Goal: Complete application form

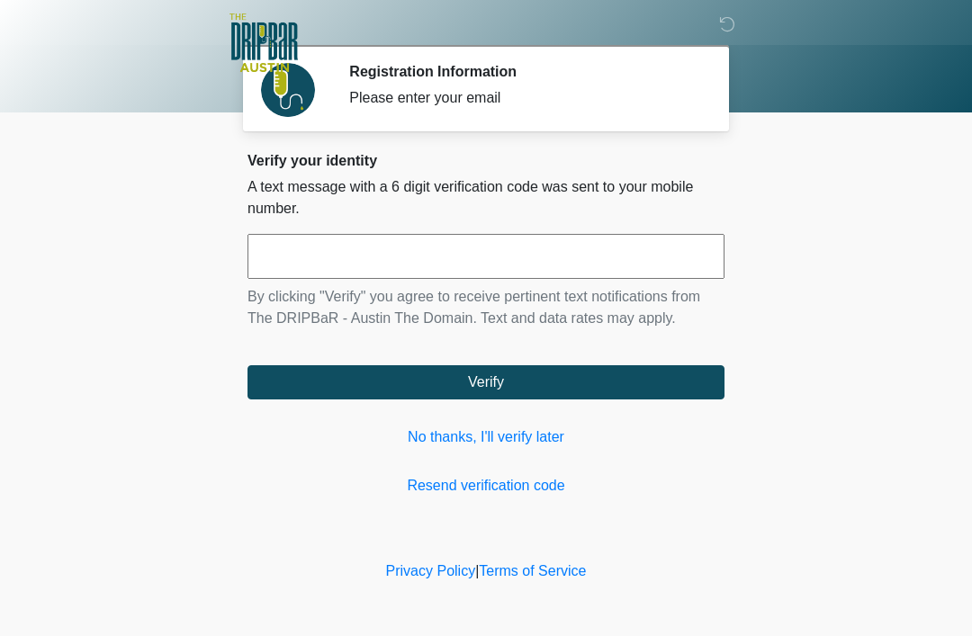
click at [491, 430] on link "No thanks, I'll verify later" at bounding box center [485, 437] width 477 height 22
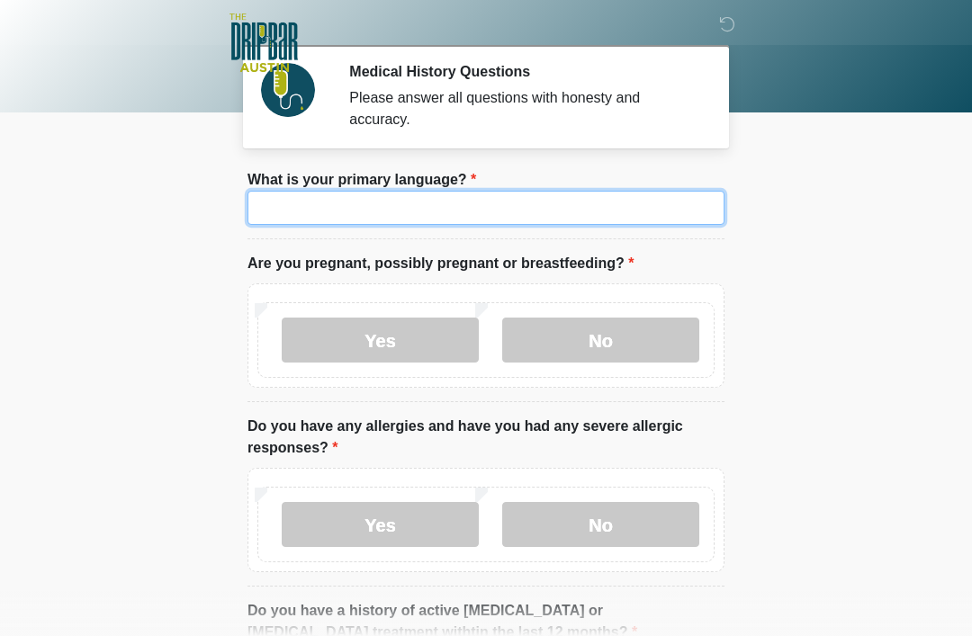
click at [577, 206] on input "What is your primary language?" at bounding box center [485, 208] width 477 height 34
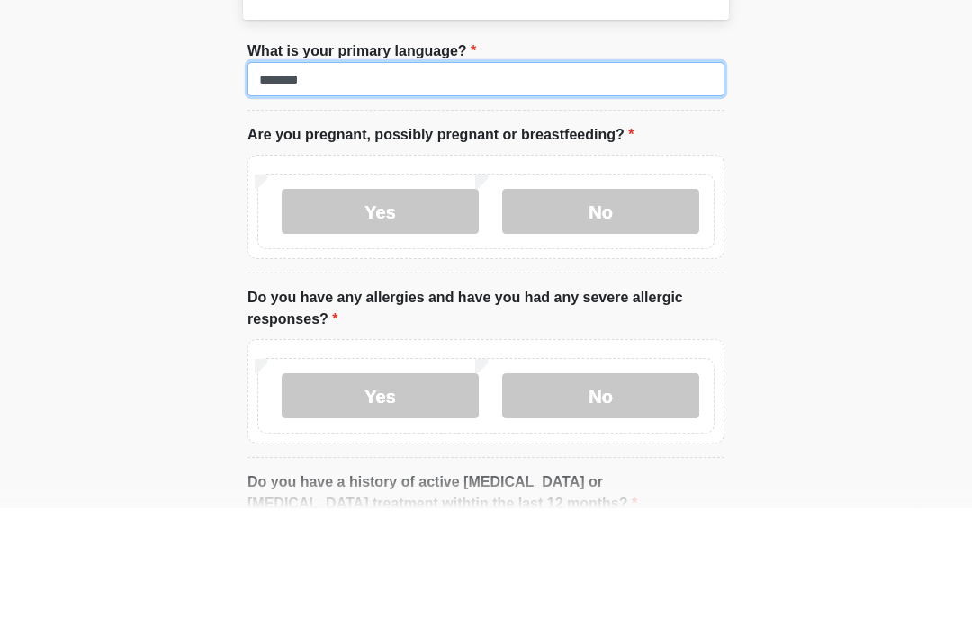
type input "*******"
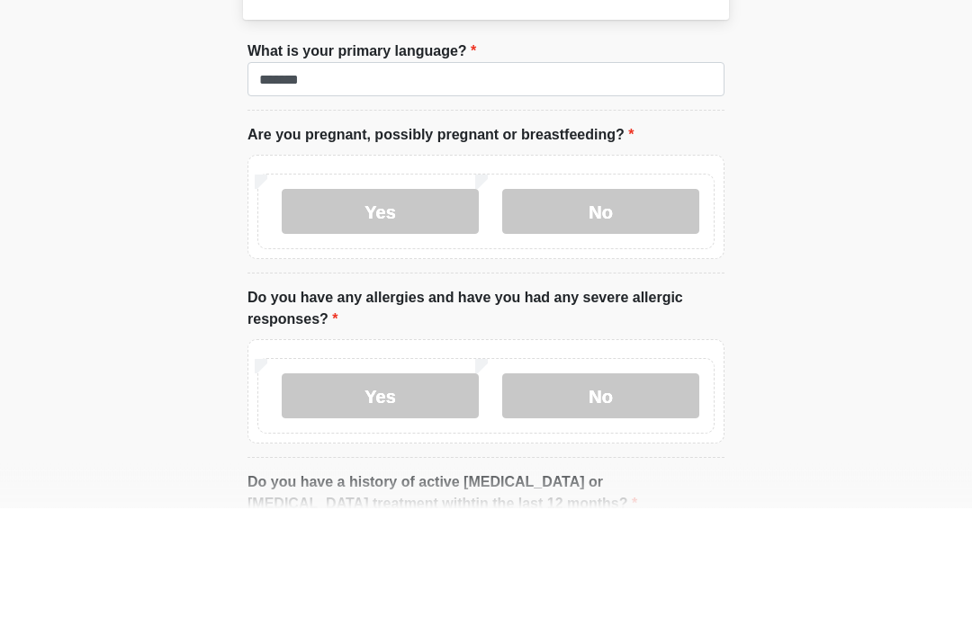
click at [801, 167] on body "‎ ‎ ‎ ‎ Medical History Questions Please answer all questions with honesty and …" at bounding box center [486, 318] width 972 height 636
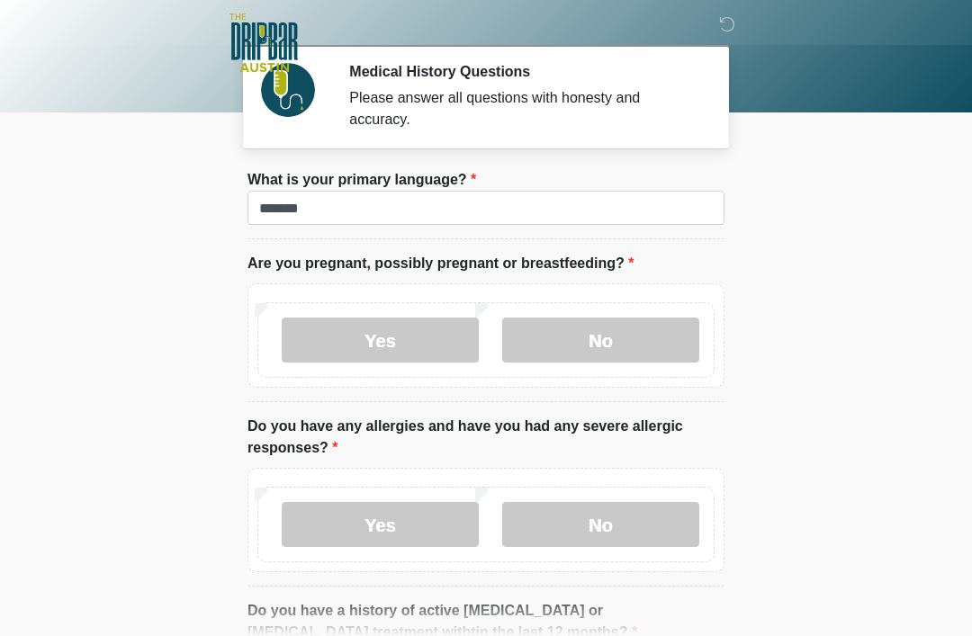
click at [5, 311] on body "‎ ‎ ‎ ‎ Medical History Questions Please answer all questions with honesty and …" at bounding box center [486, 318] width 972 height 636
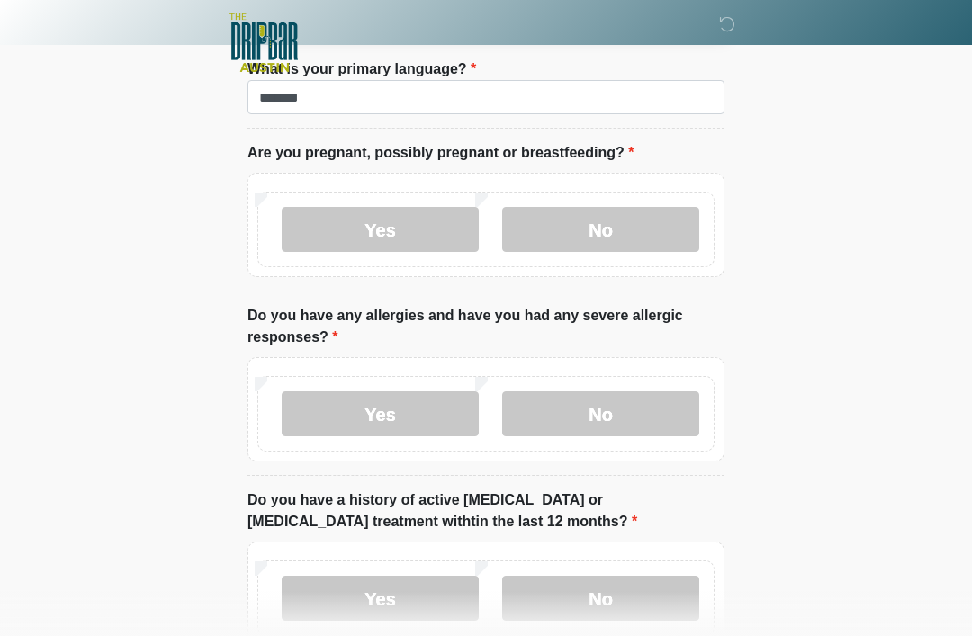
scroll to position [127, 0]
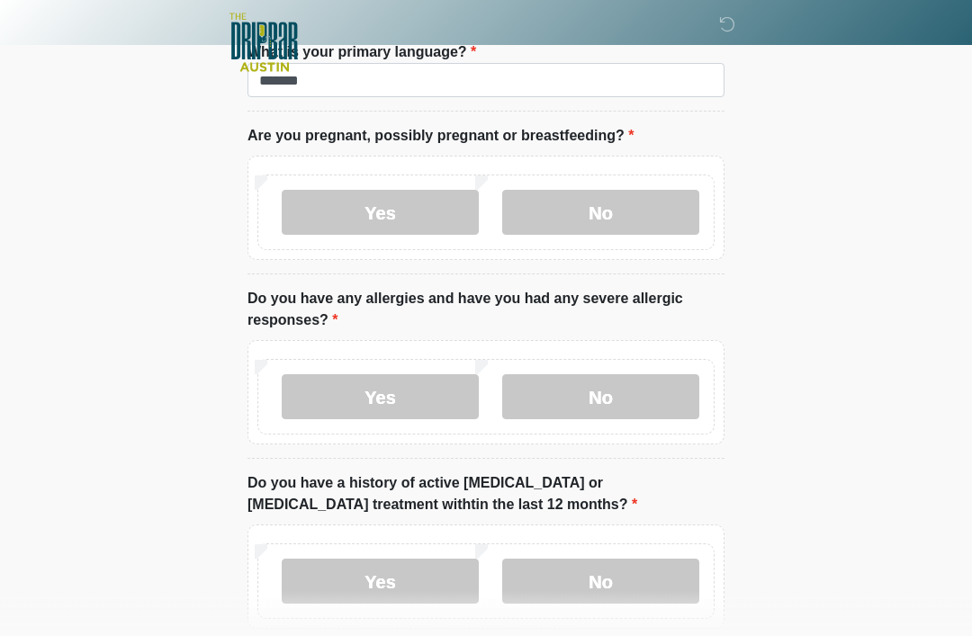
click at [607, 204] on label "No" at bounding box center [600, 213] width 197 height 45
click at [410, 383] on label "Yes" at bounding box center [380, 396] width 197 height 45
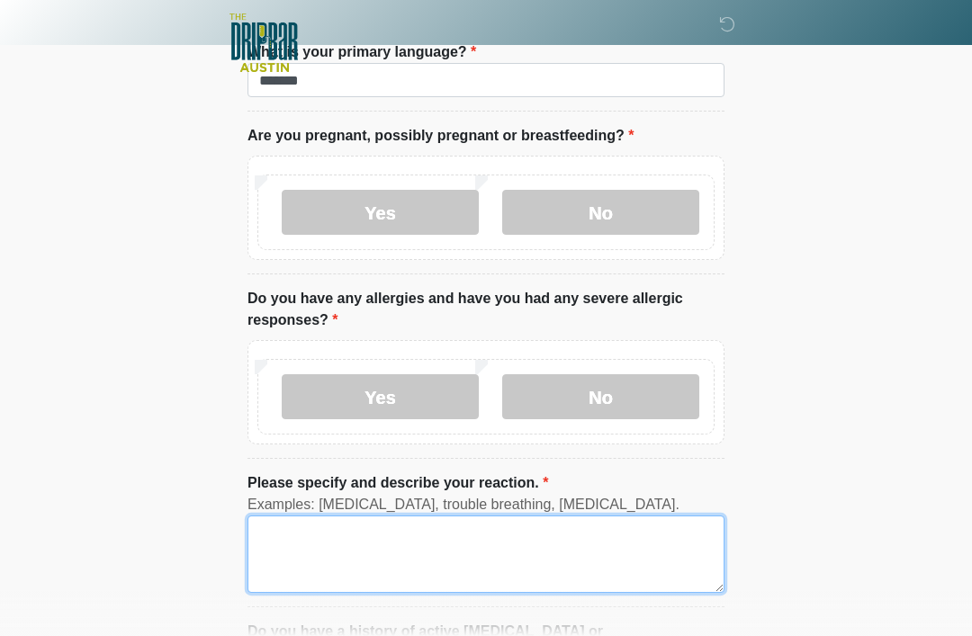
click at [381, 558] on textarea "Please specify and describe your reaction." at bounding box center [485, 553] width 477 height 77
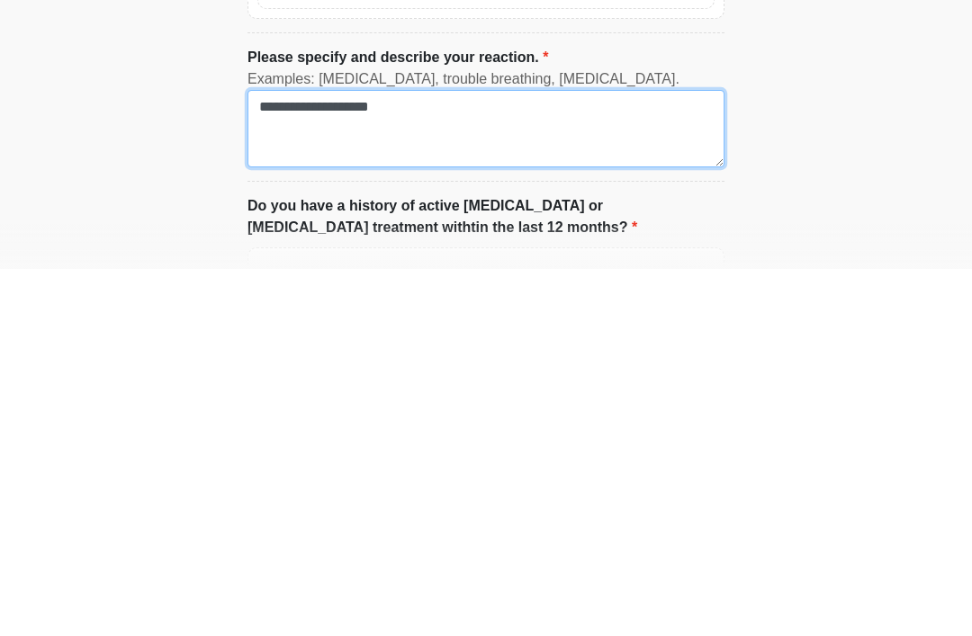
scroll to position [395, 0]
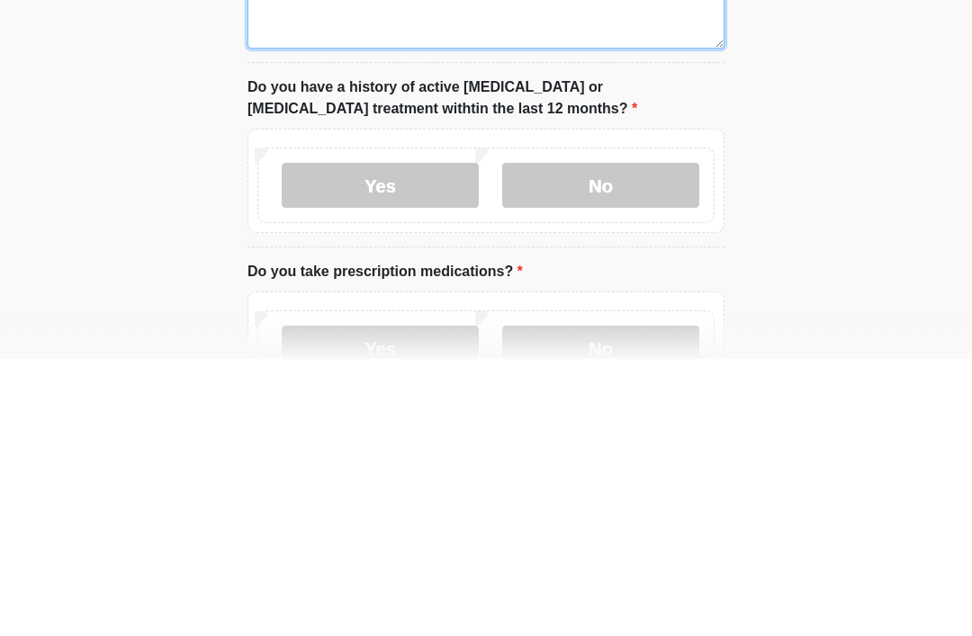
type textarea "**********"
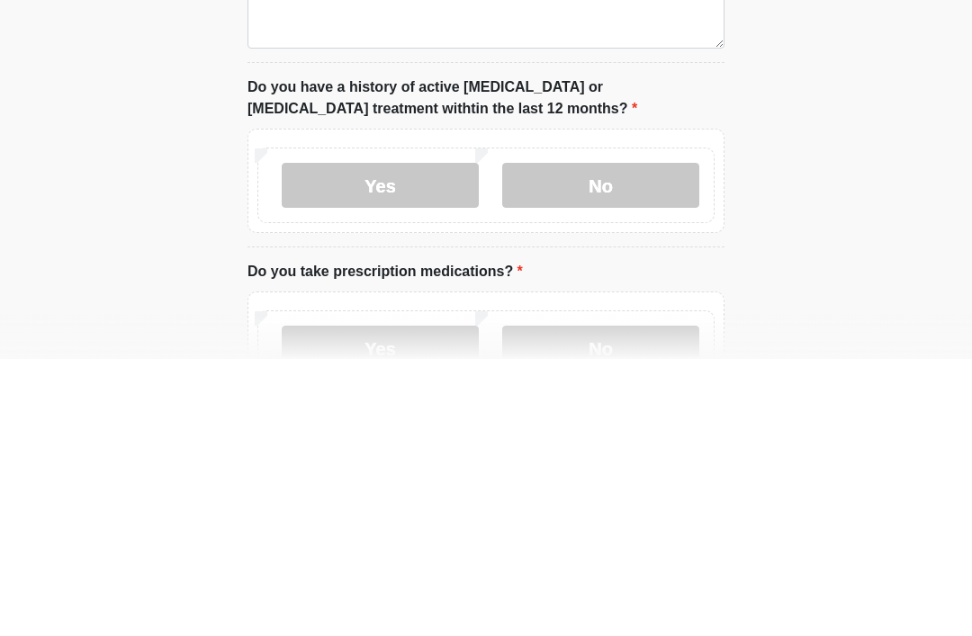
click at [552, 440] on label "No" at bounding box center [600, 462] width 197 height 45
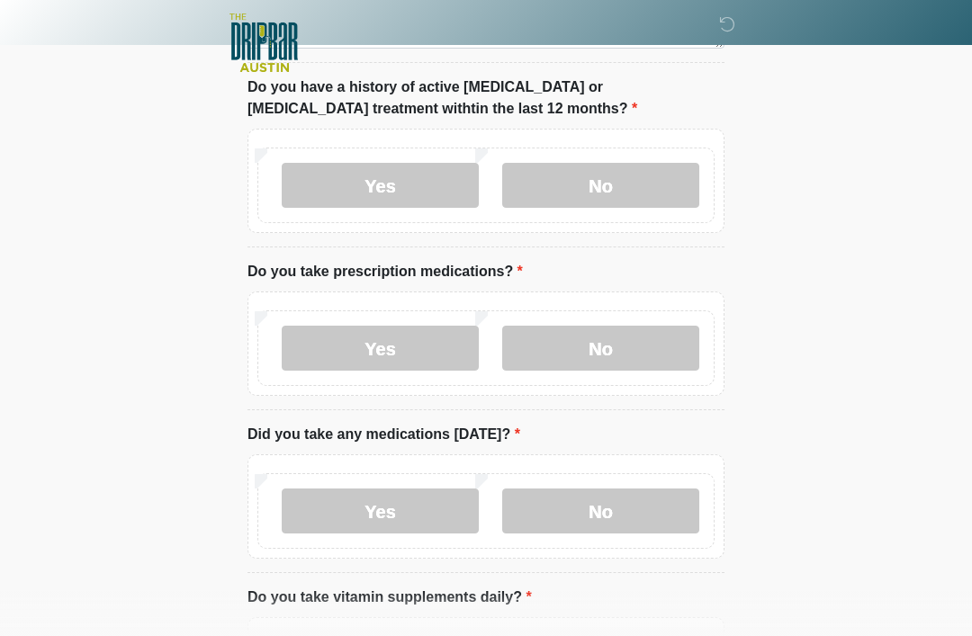
click at [402, 348] on label "Yes" at bounding box center [380, 348] width 197 height 45
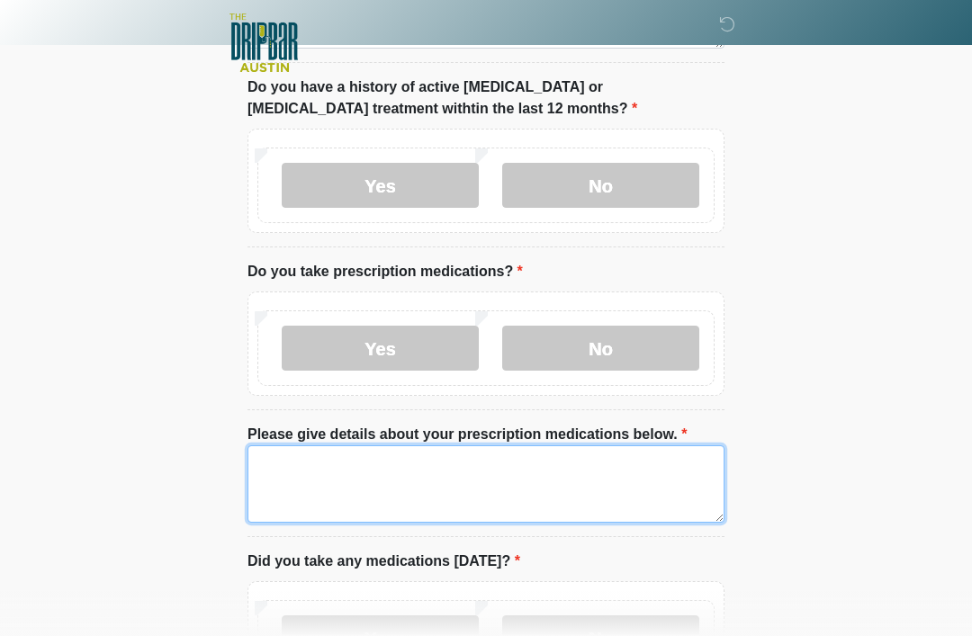
click at [438, 474] on textarea "Please give details about your prescription medications below." at bounding box center [485, 483] width 477 height 77
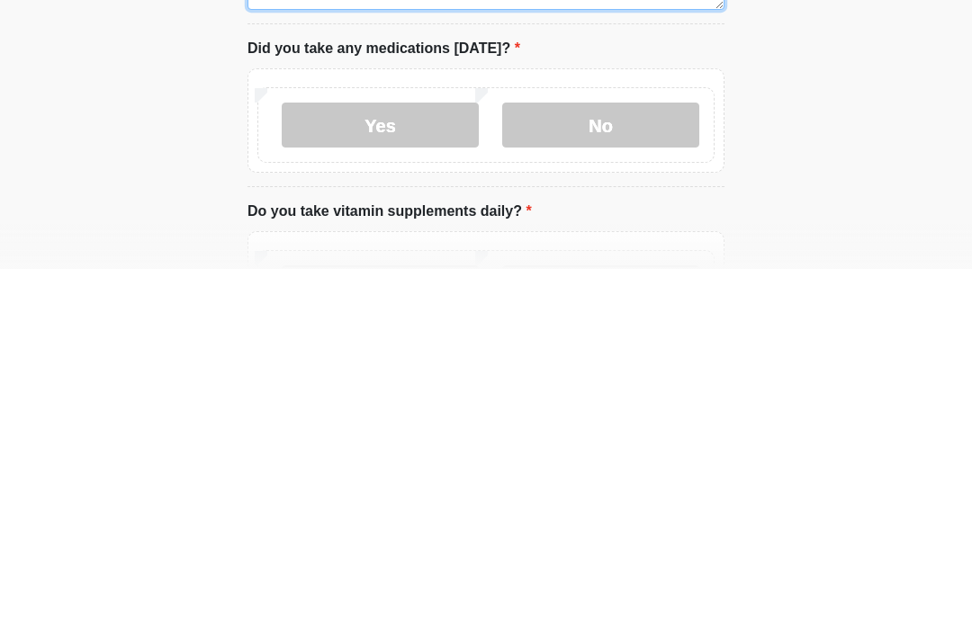
scroll to position [822, 0]
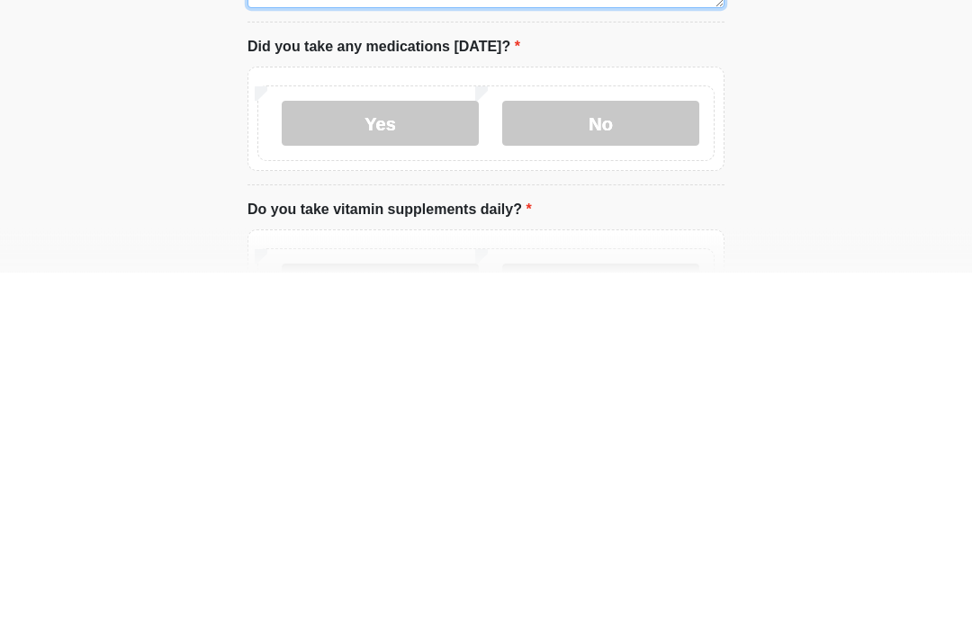
type textarea "**********"
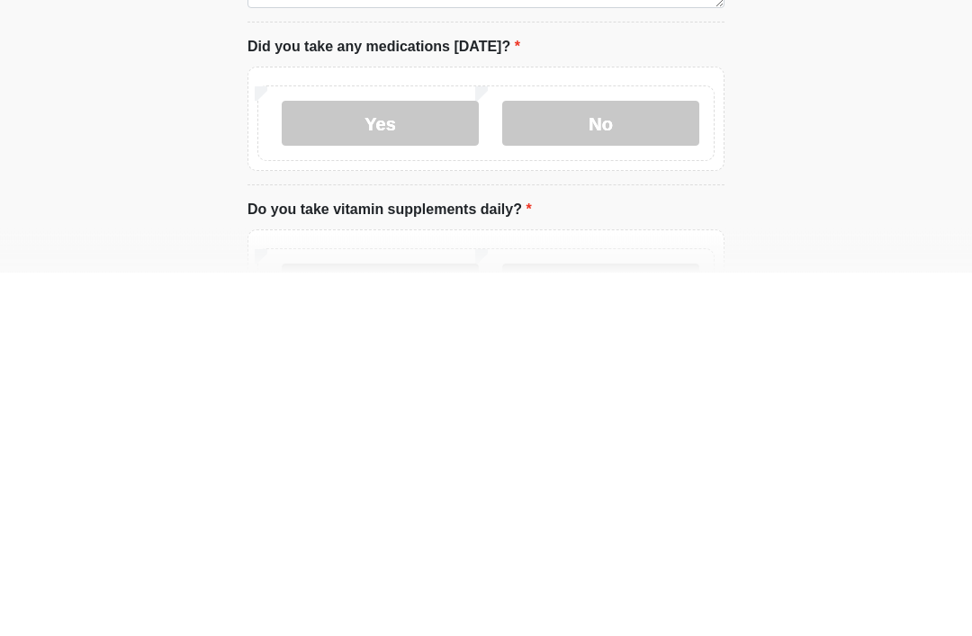
click at [395, 465] on label "Yes" at bounding box center [380, 487] width 197 height 45
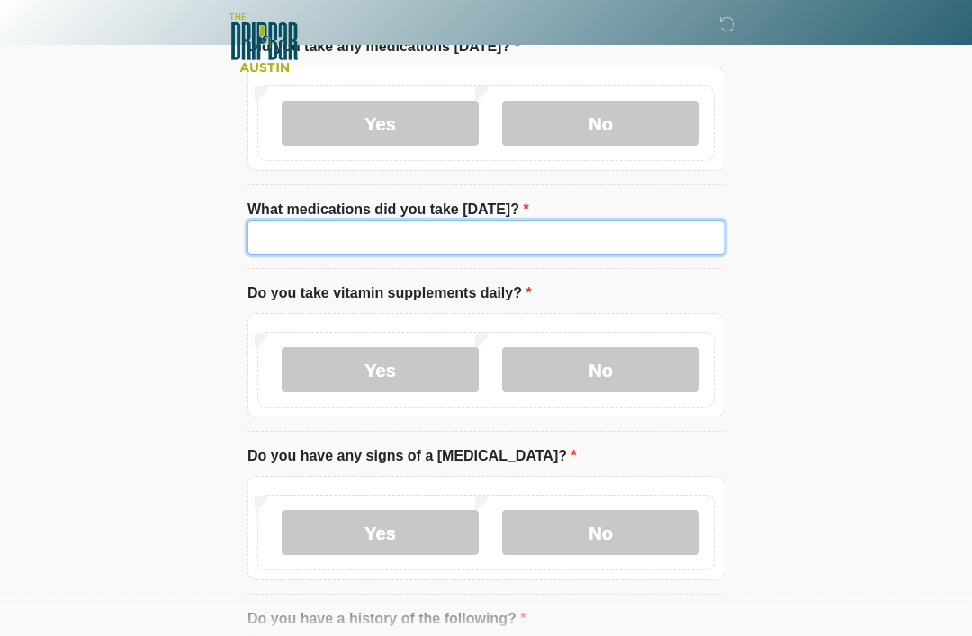
click at [402, 234] on input "What medications did you take [DATE]?" at bounding box center [485, 237] width 477 height 34
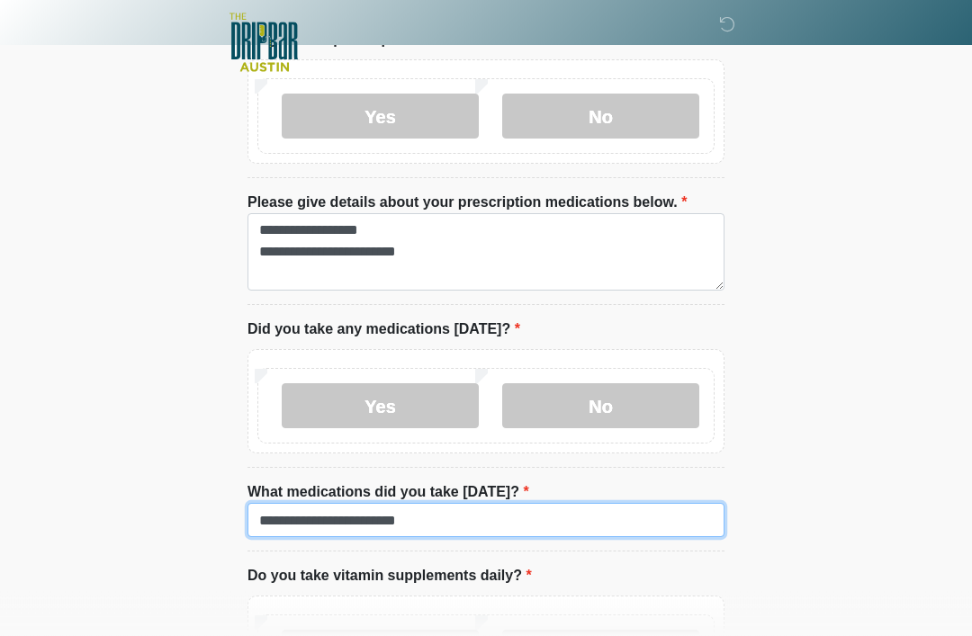
scroll to position [903, 0]
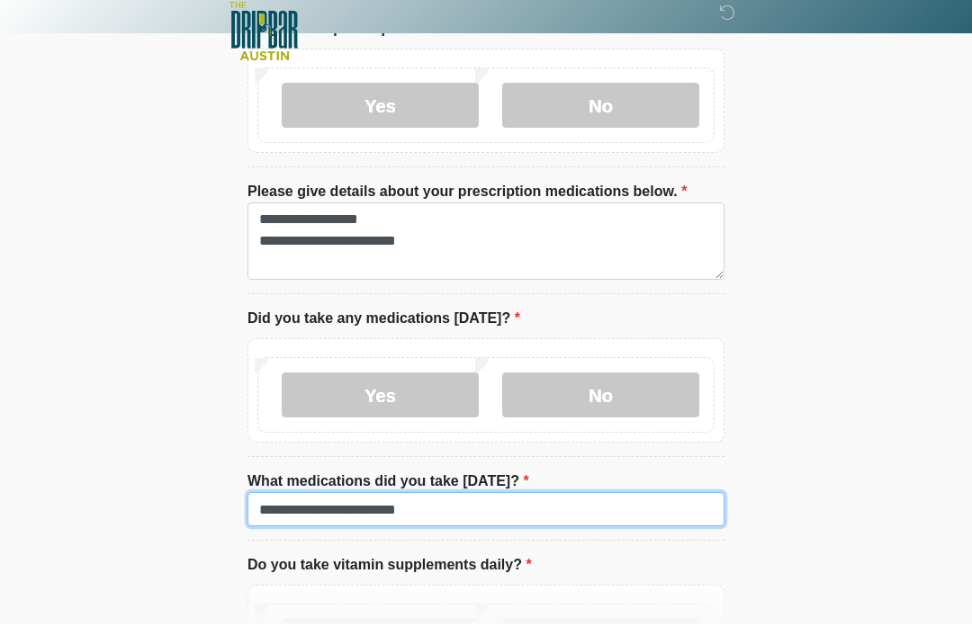
type input "**********"
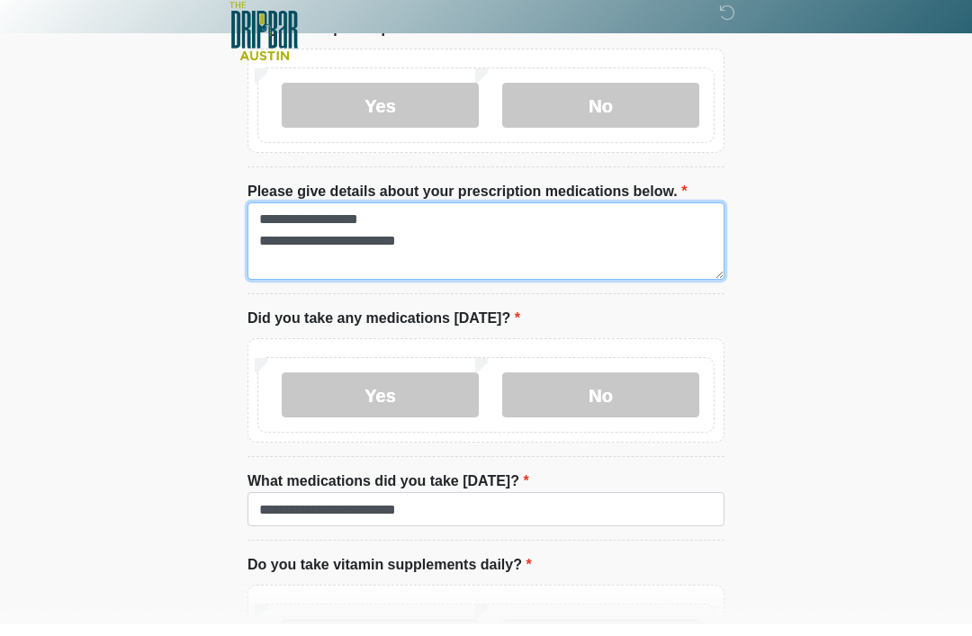
click at [434, 252] on textarea "**********" at bounding box center [485, 252] width 477 height 77
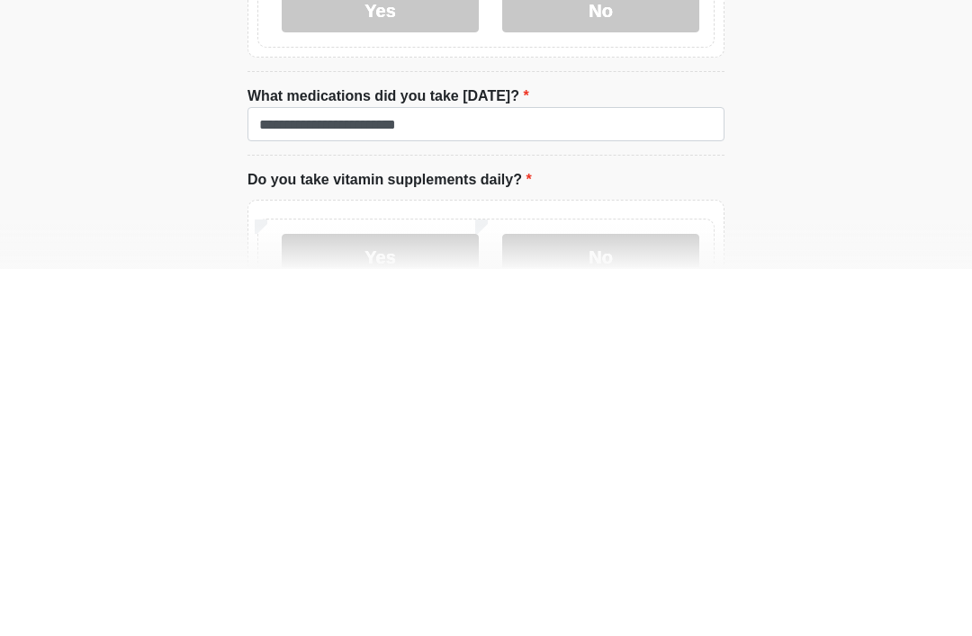
scroll to position [942, 0]
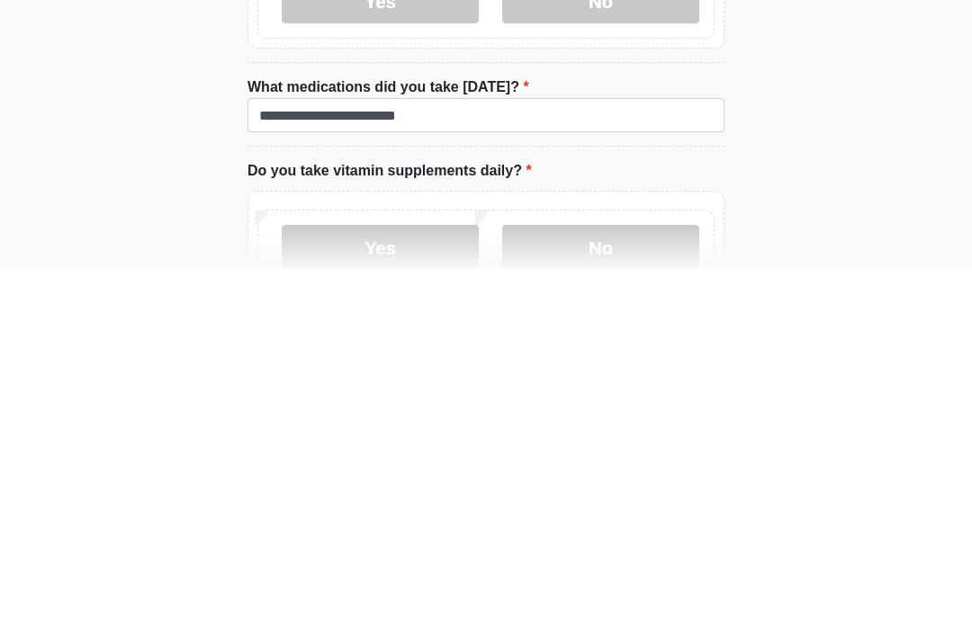
type textarea "**********"
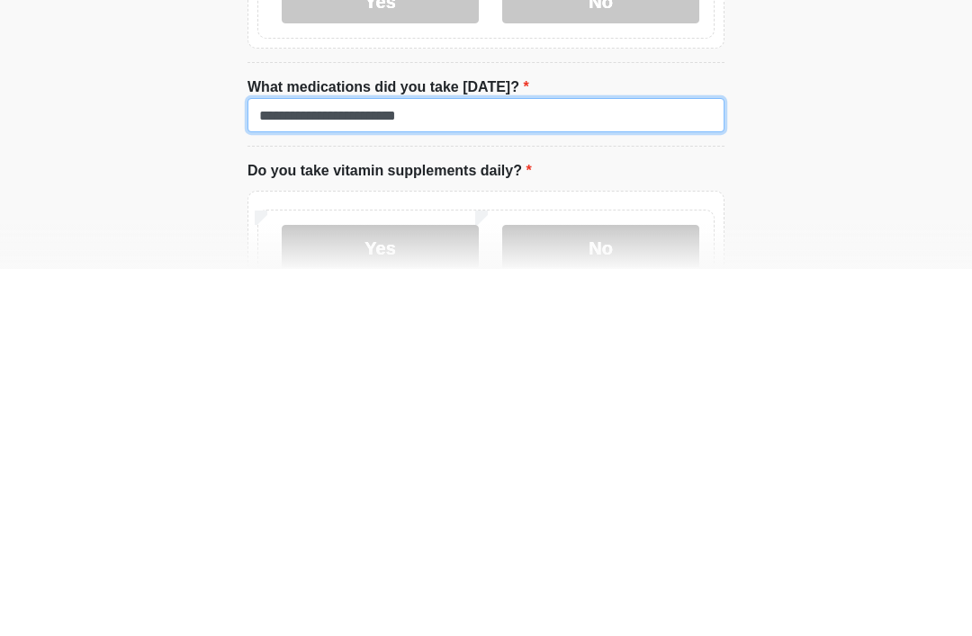
click at [500, 465] on input "**********" at bounding box center [485, 482] width 477 height 34
type input "**********"
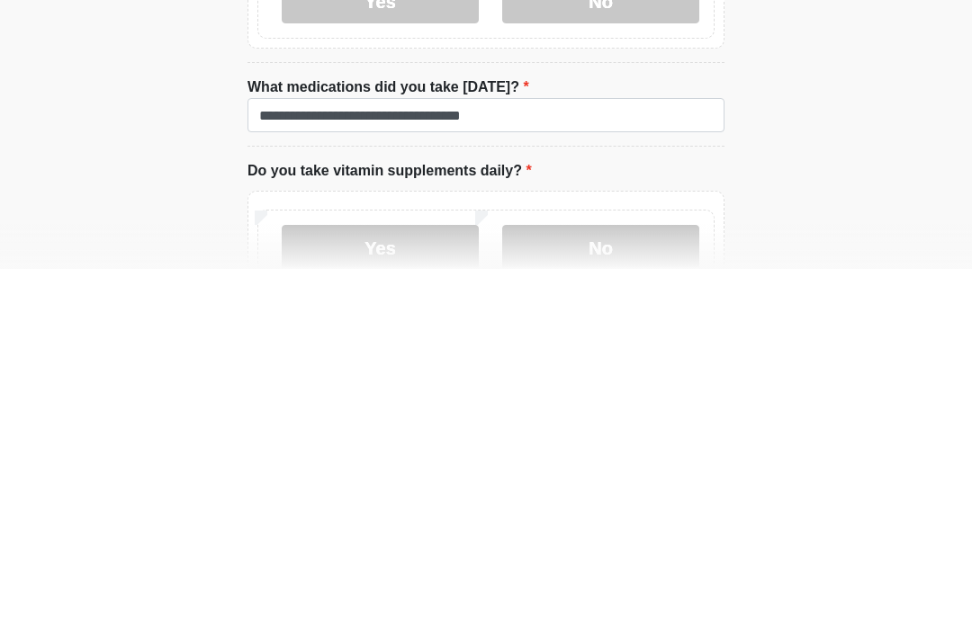
click at [367, 592] on label "Yes" at bounding box center [380, 614] width 197 height 45
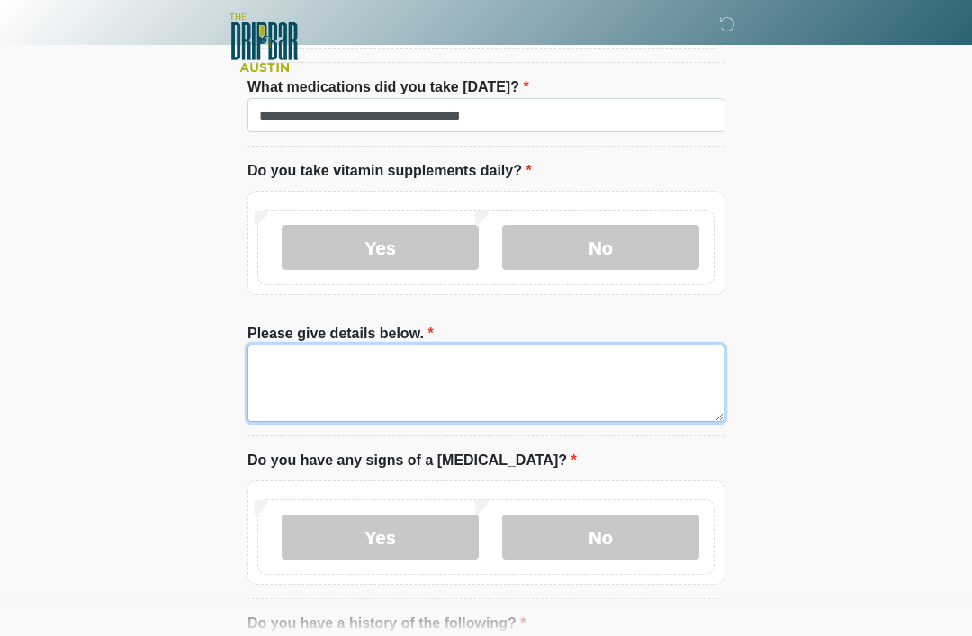
click at [391, 363] on textarea "Please give details below." at bounding box center [485, 383] width 477 height 77
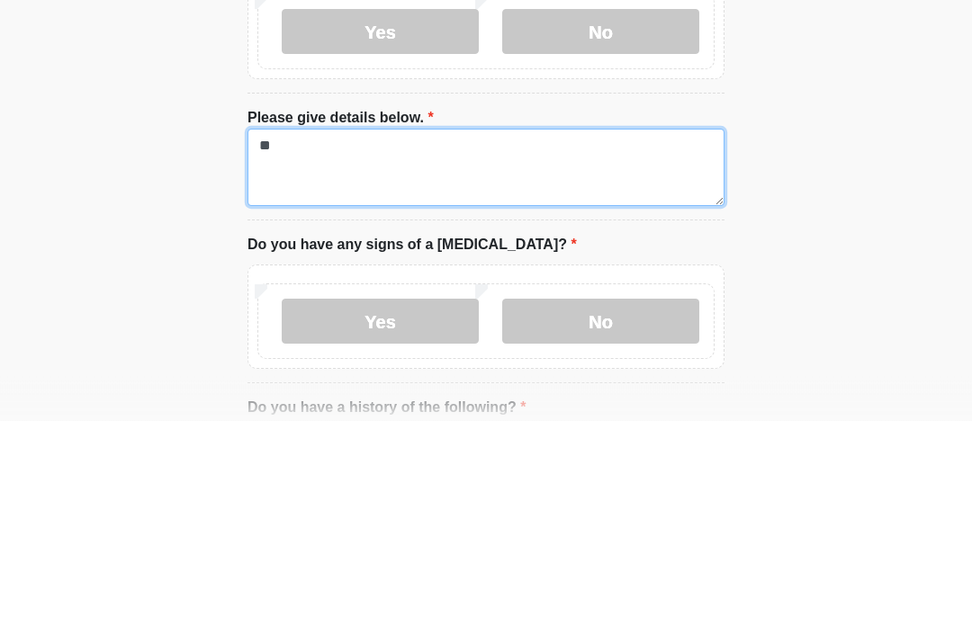
type textarea "*"
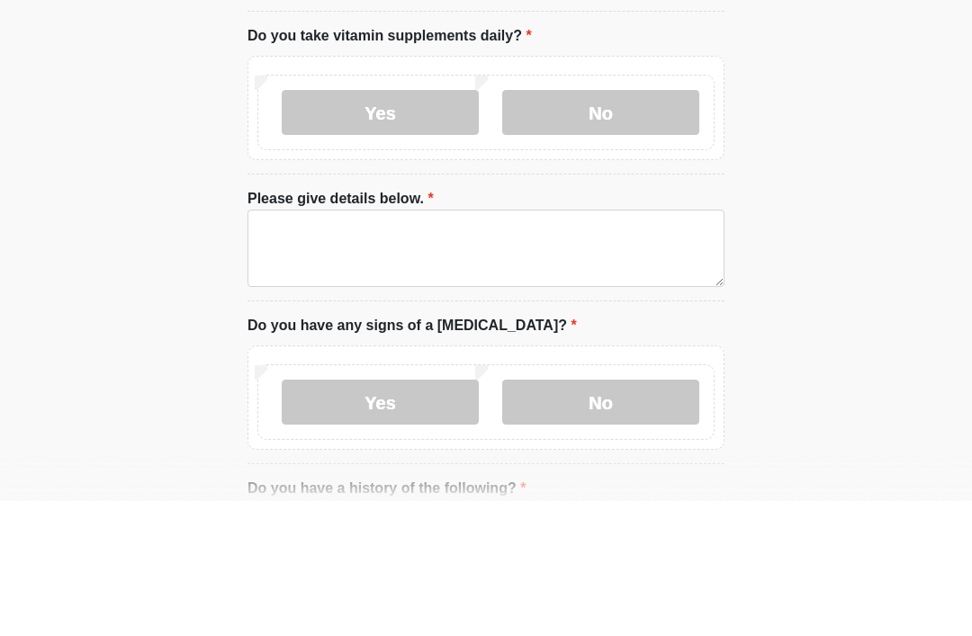
click at [610, 225] on label "No" at bounding box center [600, 247] width 197 height 45
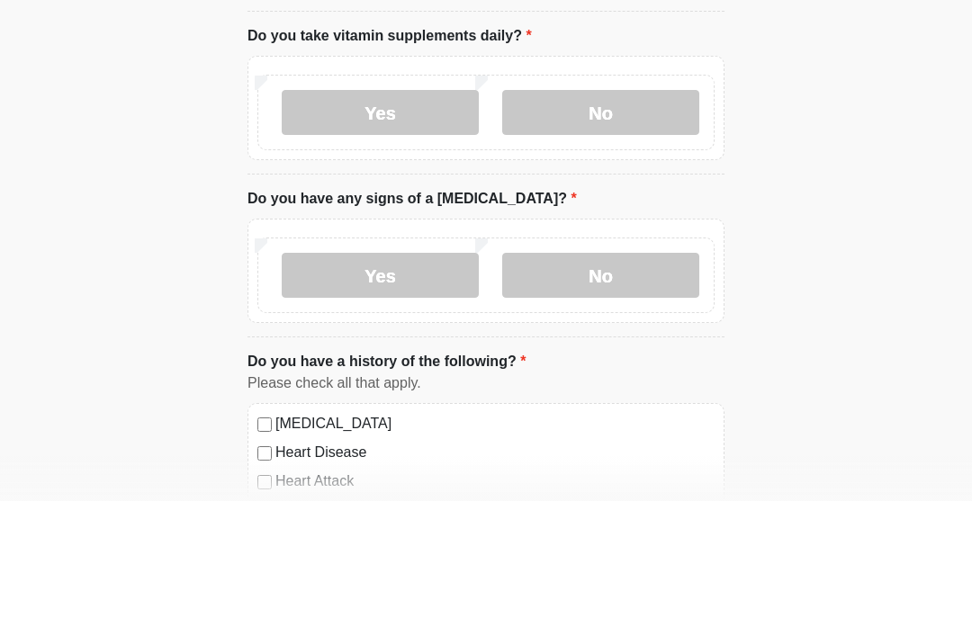
scroll to position [1444, 0]
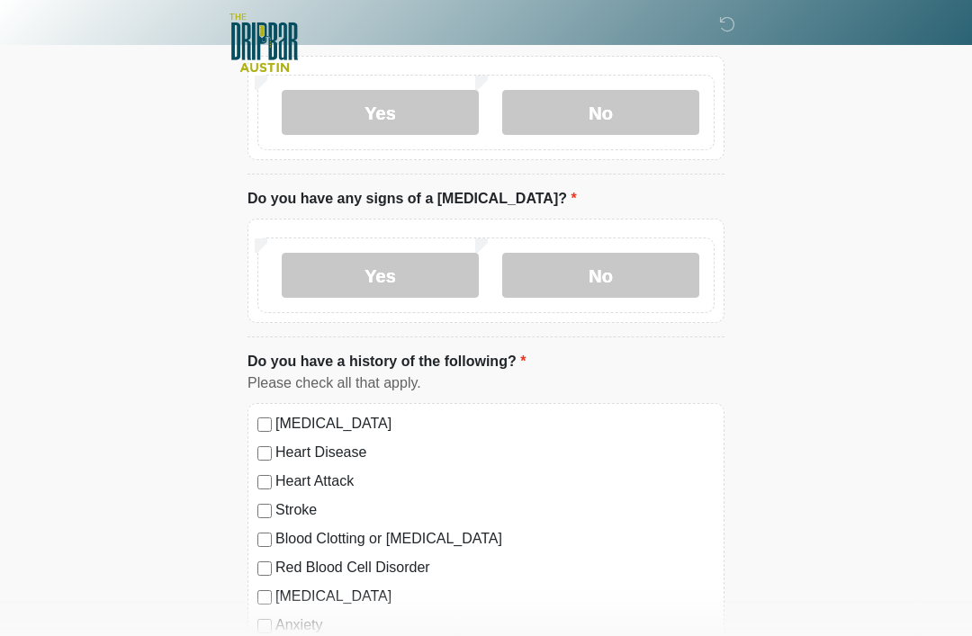
click at [634, 270] on label "No" at bounding box center [600, 275] width 197 height 45
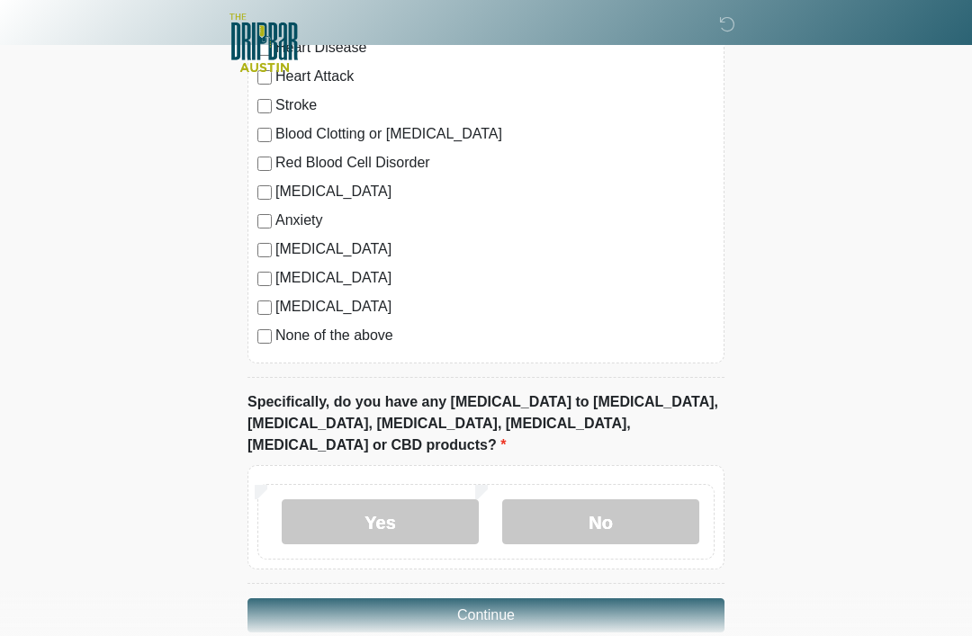
scroll to position [1858, 0]
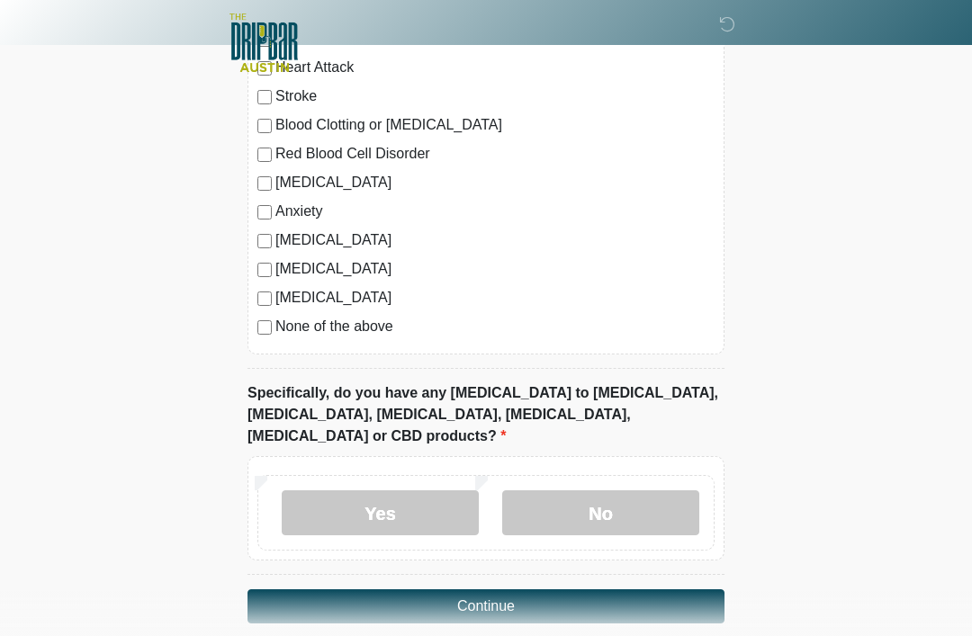
click at [601, 490] on label "No" at bounding box center [600, 512] width 197 height 45
click at [506, 589] on button "Continue" at bounding box center [485, 606] width 477 height 34
click at [666, 589] on button "Continue" at bounding box center [485, 606] width 477 height 34
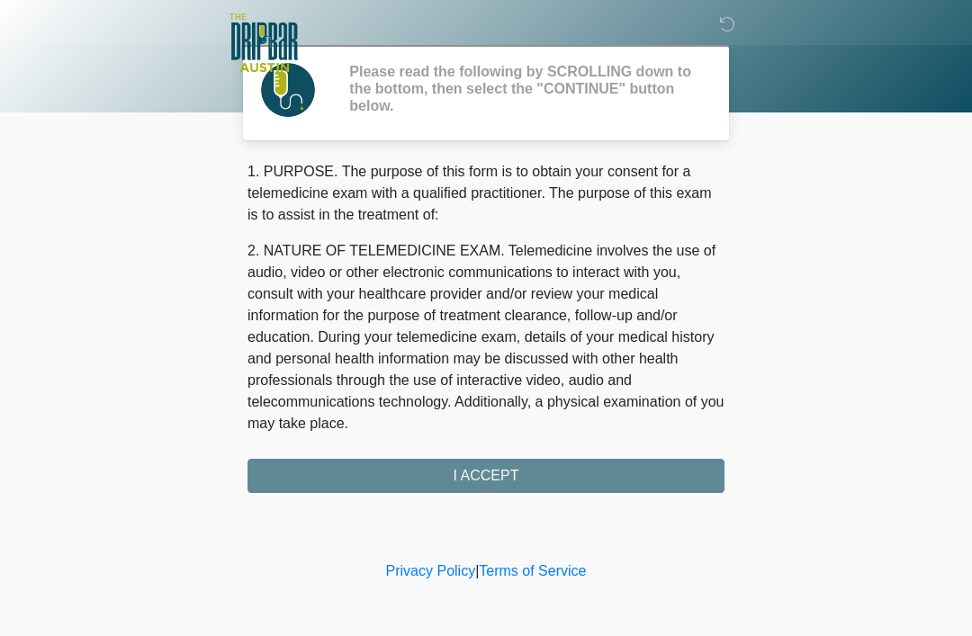
scroll to position [0, 0]
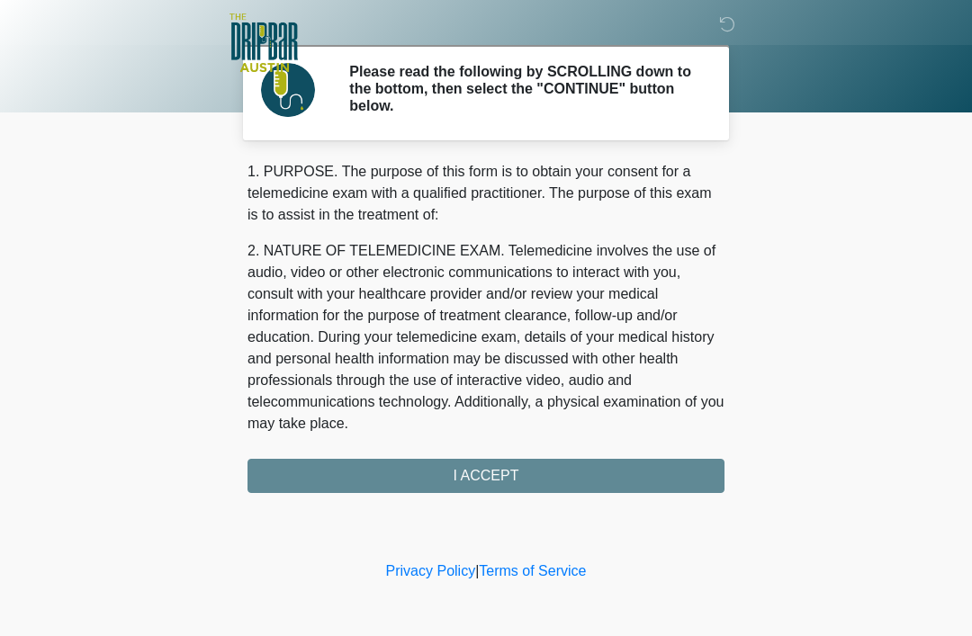
click at [675, 478] on div "1. PURPOSE. The purpose of this form is to obtain your consent for a telemedici…" at bounding box center [485, 327] width 477 height 332
click at [471, 478] on div "1. PURPOSE. The purpose of this form is to obtain your consent for a telemedici…" at bounding box center [485, 327] width 477 height 332
click at [470, 478] on div "1. PURPOSE. The purpose of this form is to obtain your consent for a telemedici…" at bounding box center [485, 327] width 477 height 332
click at [649, 291] on p "2. NATURE OF TELEMEDICINE EXAM. Telemedicine involves the use of audio, video o…" at bounding box center [485, 337] width 477 height 194
click at [511, 475] on div "1. PURPOSE. The purpose of this form is to obtain your consent for a telemedici…" at bounding box center [485, 327] width 477 height 332
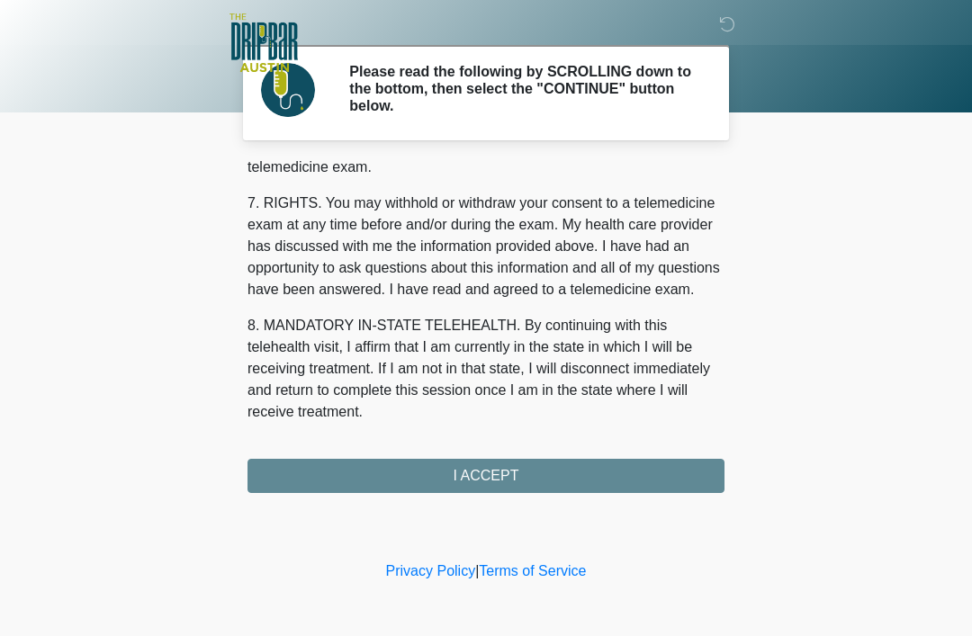
scroll to position [789, 0]
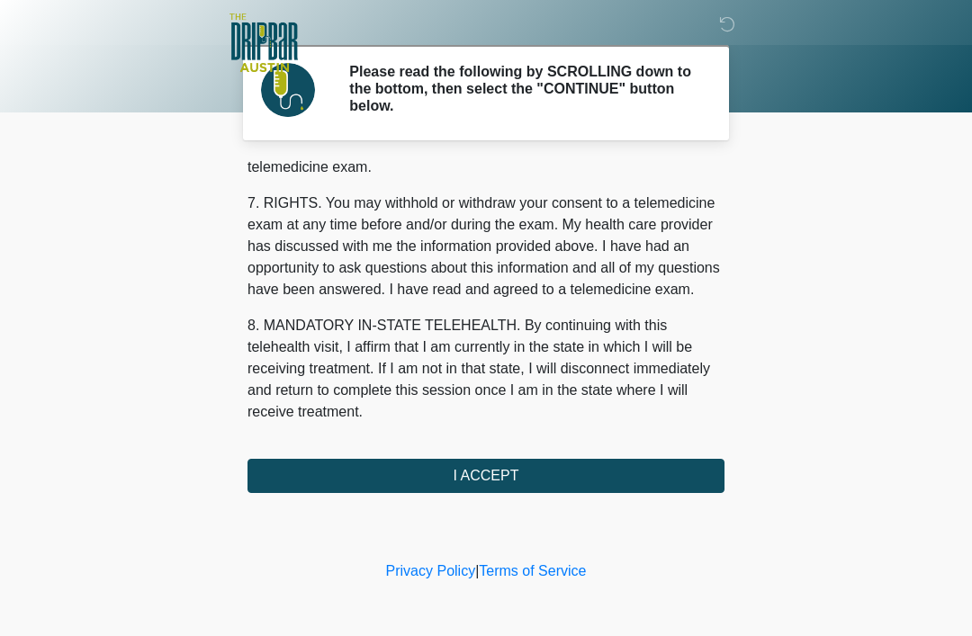
click at [508, 471] on button "I ACCEPT" at bounding box center [485, 476] width 477 height 34
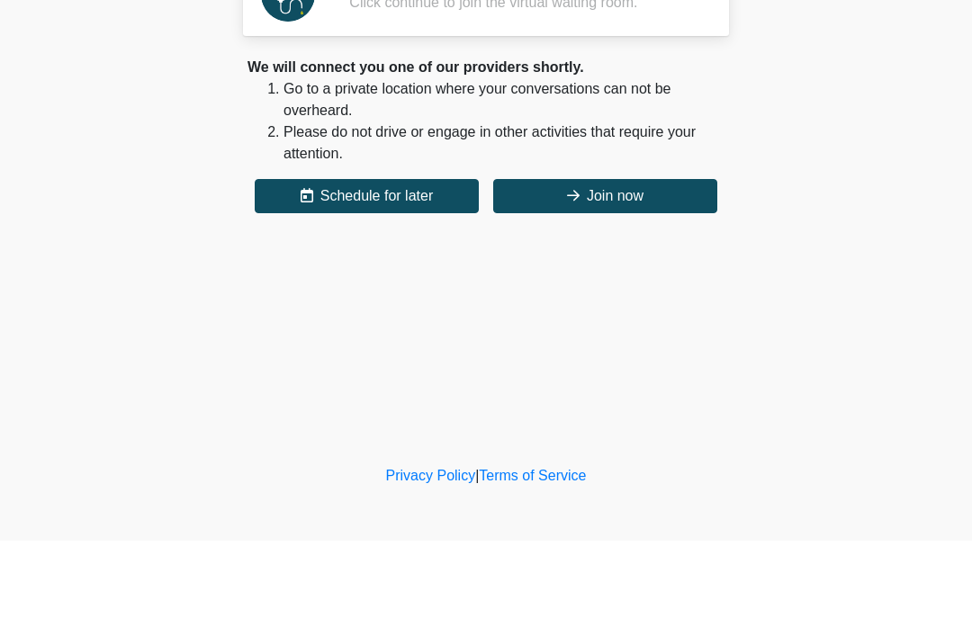
scroll to position [0, 0]
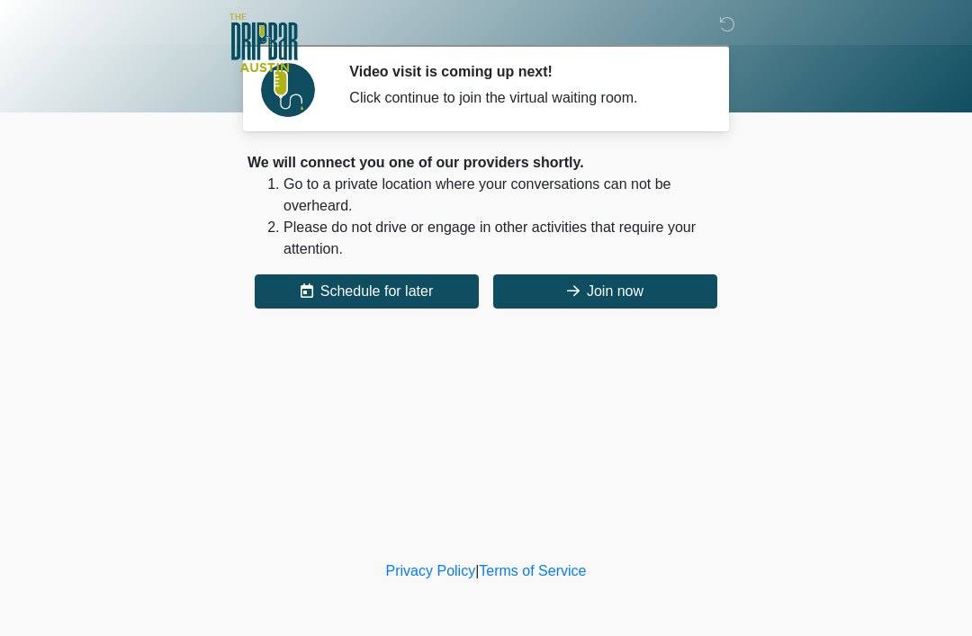
click at [613, 283] on button "Join now" at bounding box center [605, 291] width 224 height 34
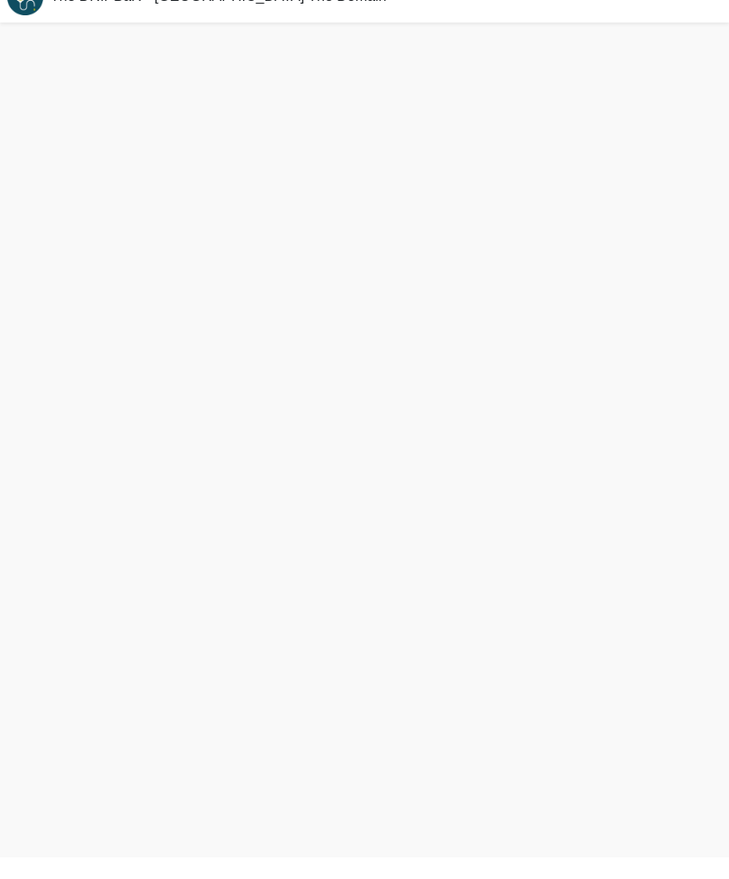
scroll to position [5, 0]
